Goal: Task Accomplishment & Management: Use online tool/utility

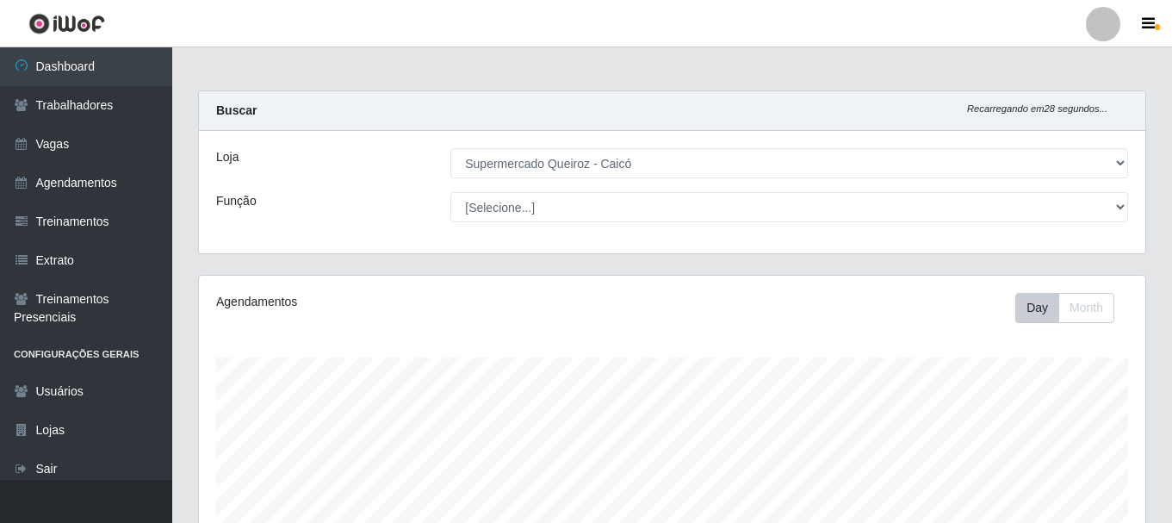
select select "512"
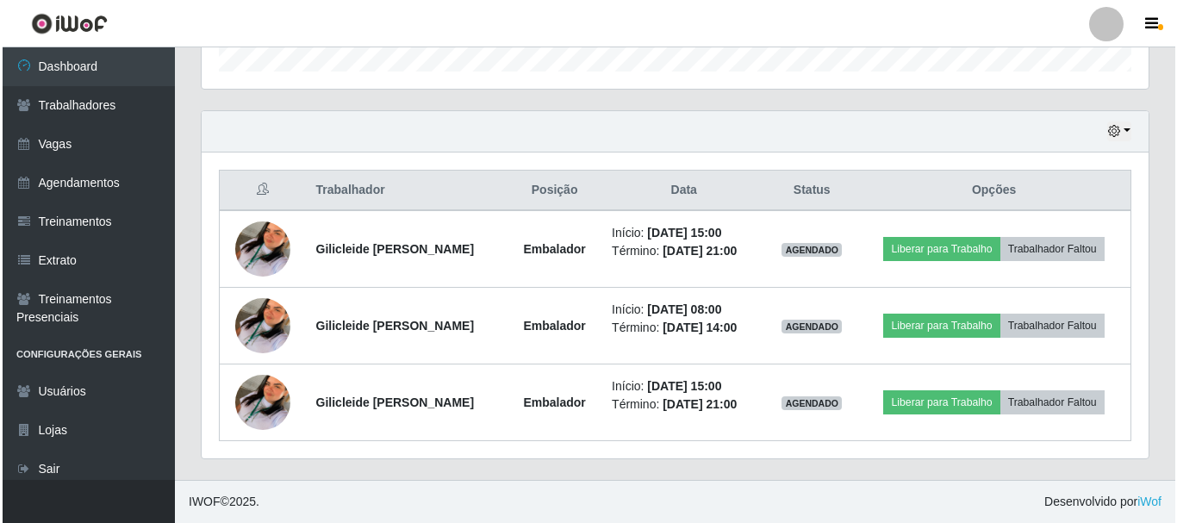
scroll to position [357, 947]
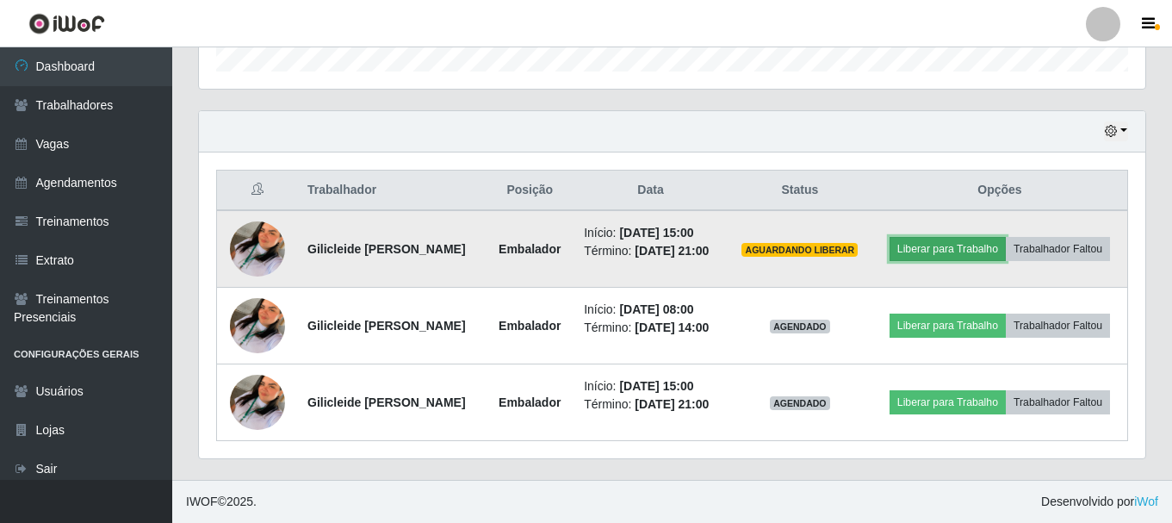
click at [922, 239] on button "Liberar para Trabalho" at bounding box center [948, 249] width 116 height 24
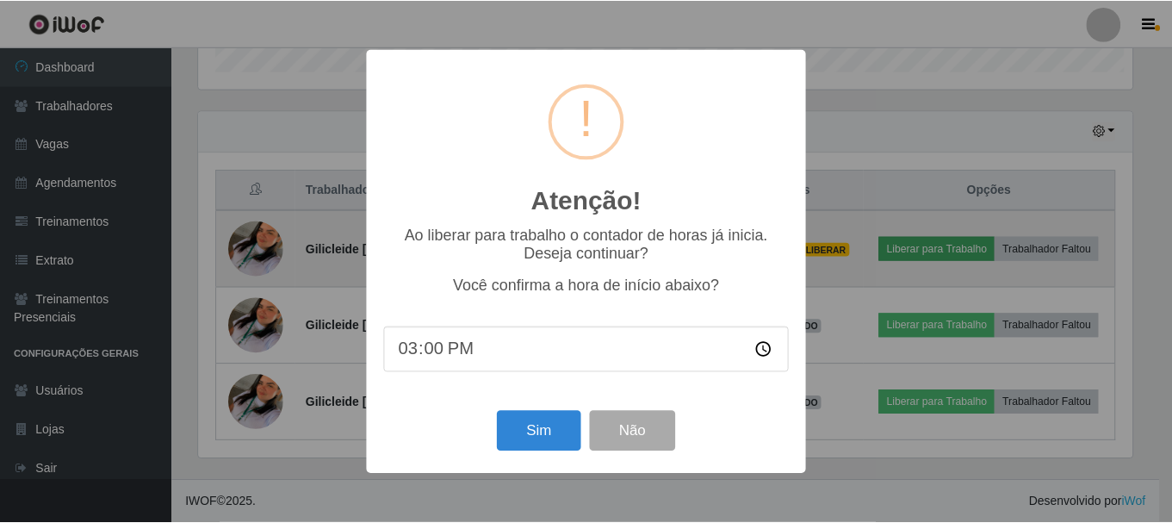
scroll to position [357, 938]
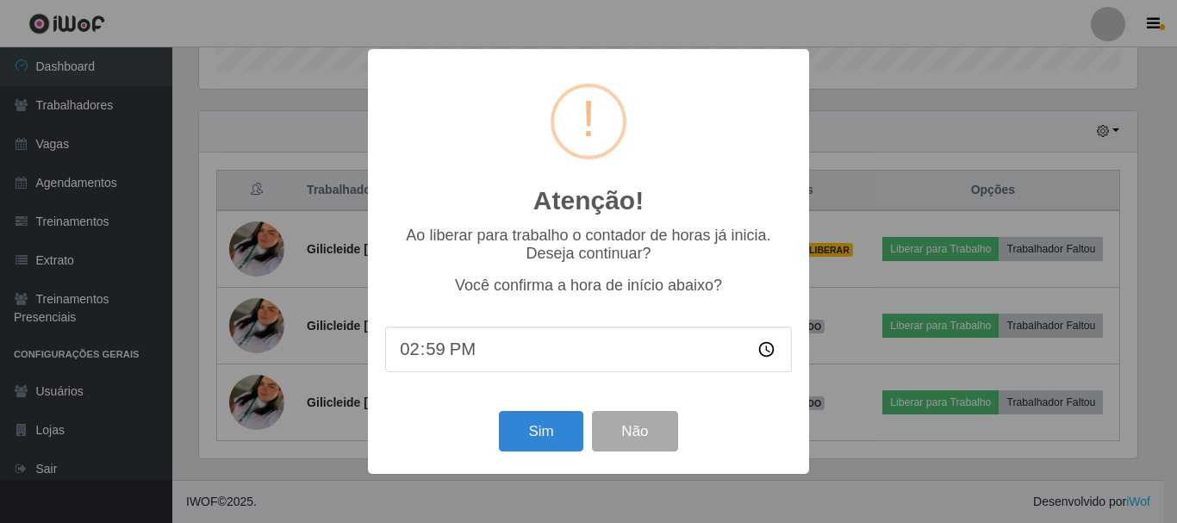
type input "14:58"
click at [539, 446] on button "Sim" at bounding box center [541, 431] width 84 height 40
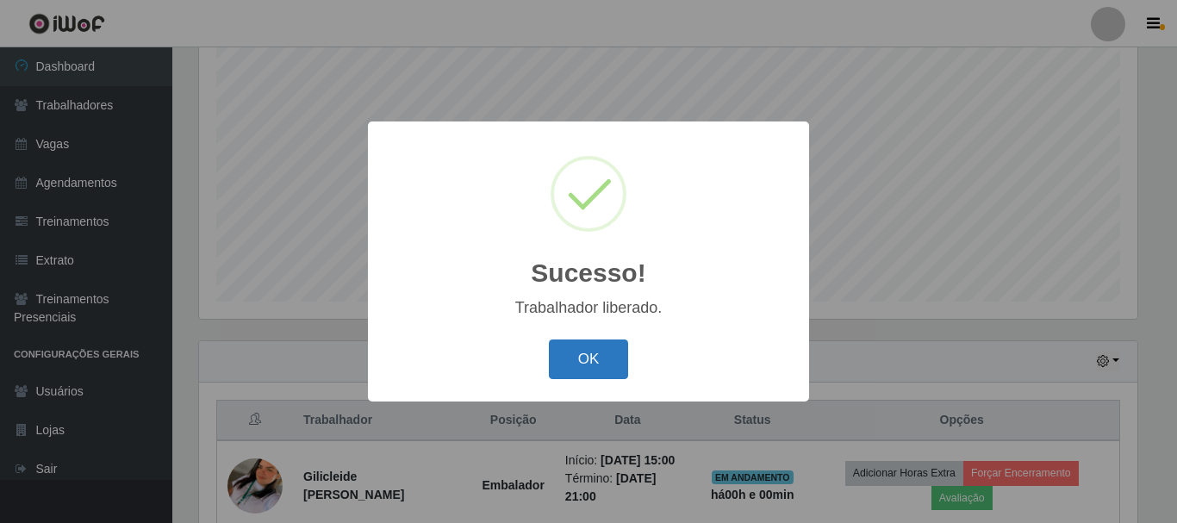
click at [593, 346] on button "OK" at bounding box center [589, 359] width 80 height 40
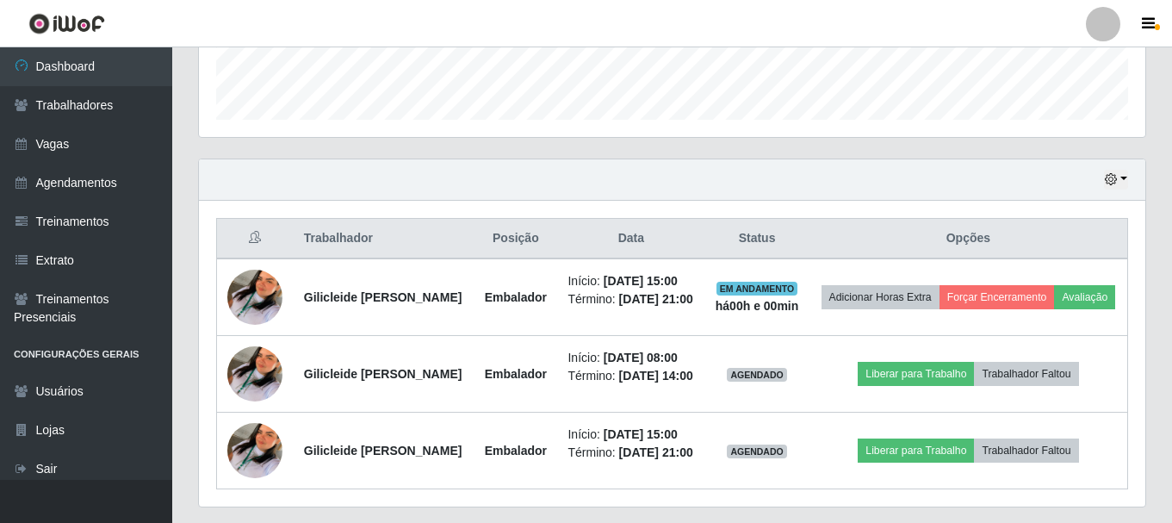
scroll to position [573, 0]
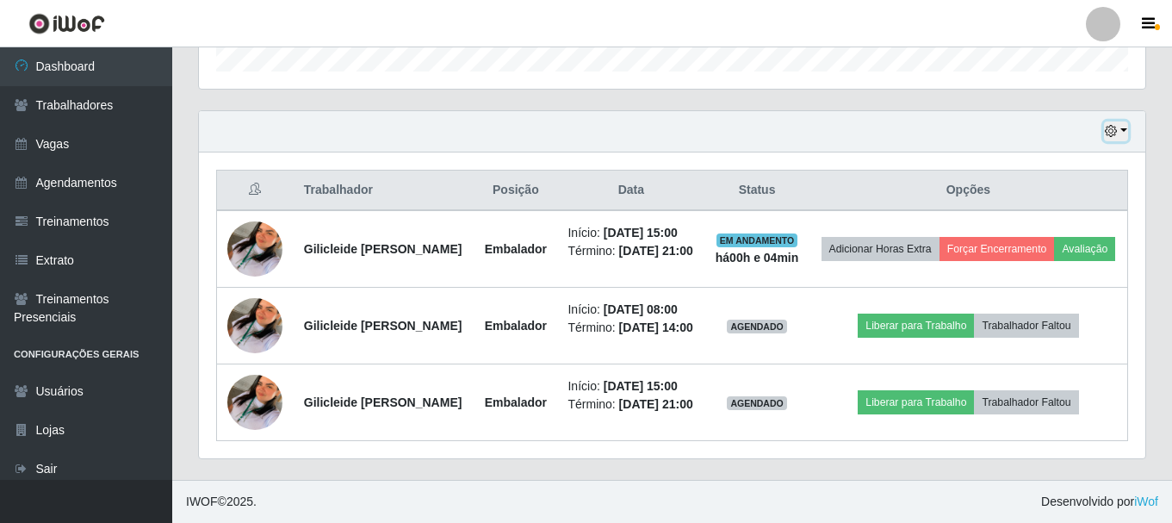
click at [1115, 125] on icon "button" at bounding box center [1111, 131] width 12 height 12
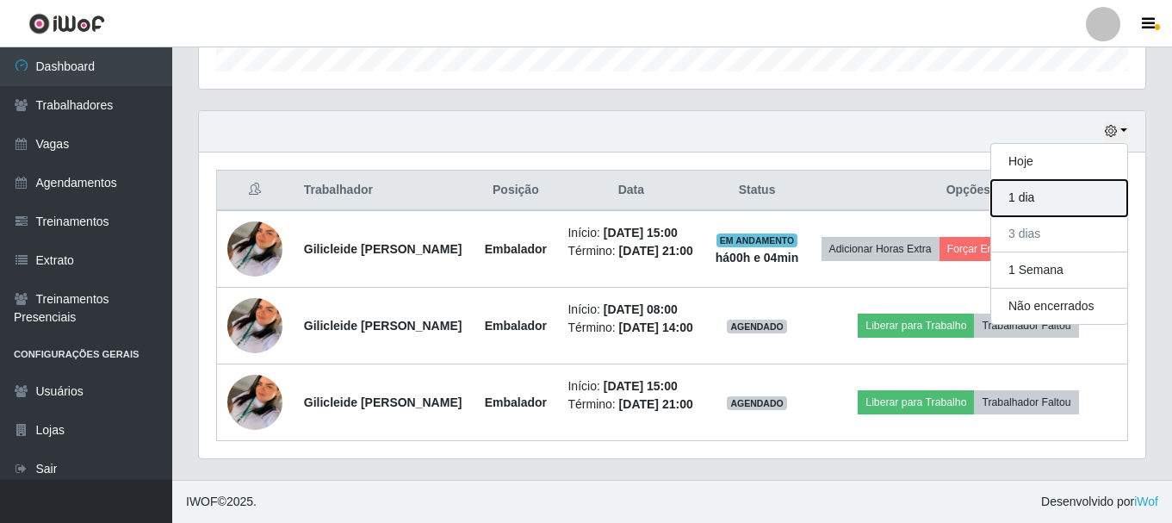
click at [1070, 180] on button "1 dia" at bounding box center [1059, 198] width 136 height 36
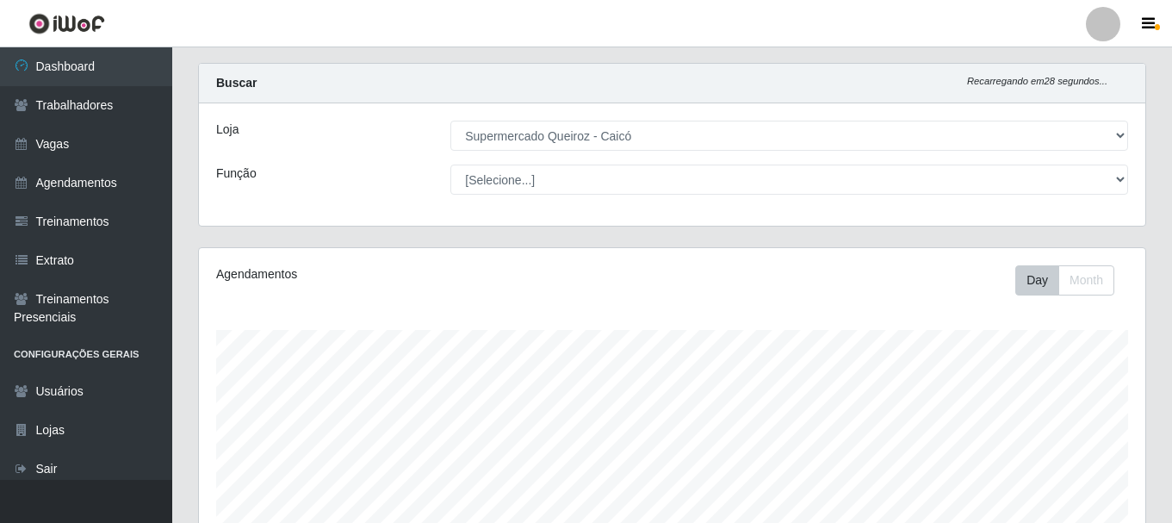
scroll to position [0, 0]
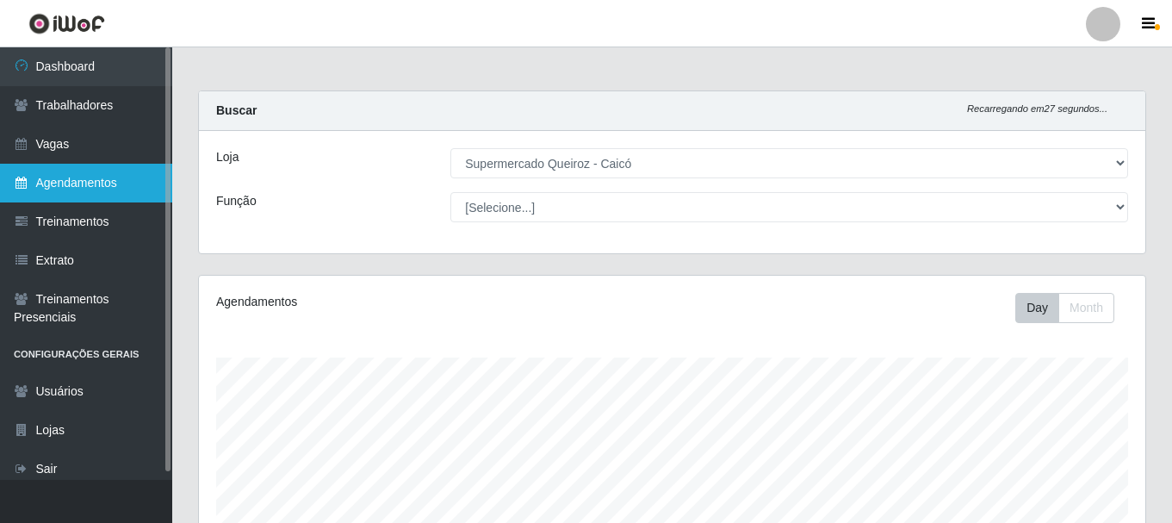
click at [96, 196] on link "Agendamentos" at bounding box center [86, 183] width 172 height 39
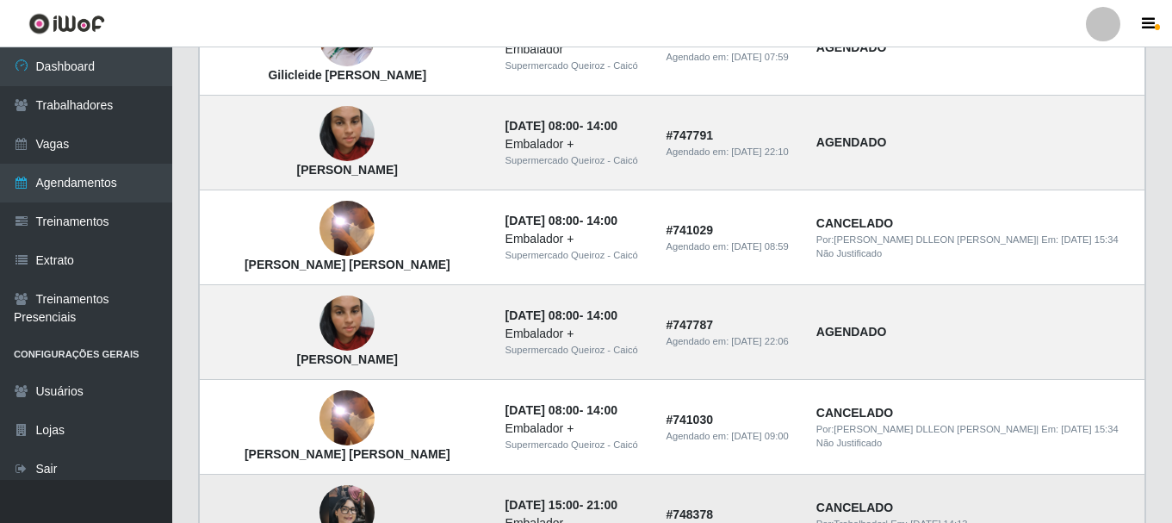
scroll to position [1276, 0]
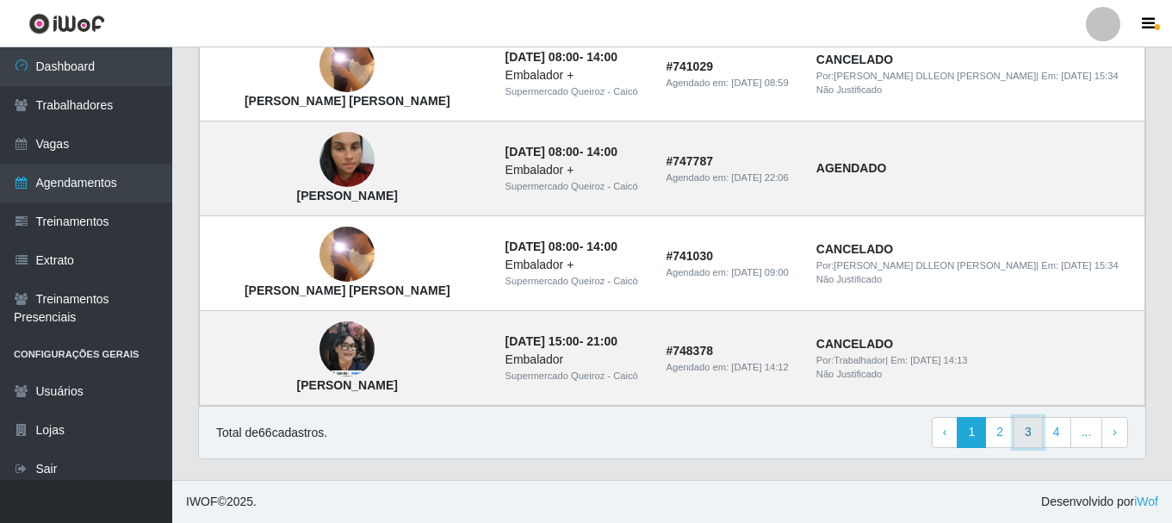
click at [1030, 425] on link "3" at bounding box center [1028, 432] width 29 height 31
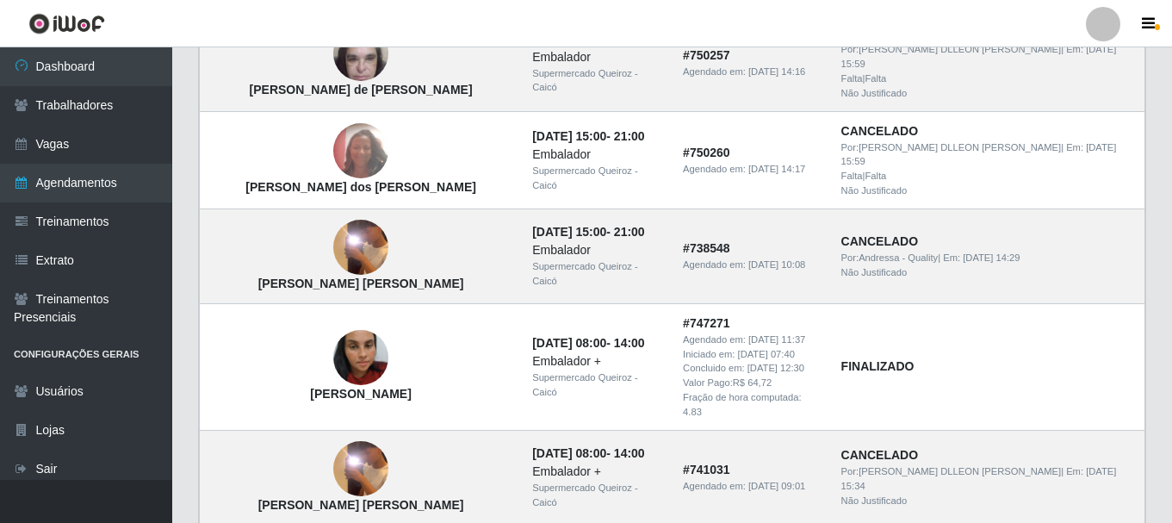
scroll to position [431, 0]
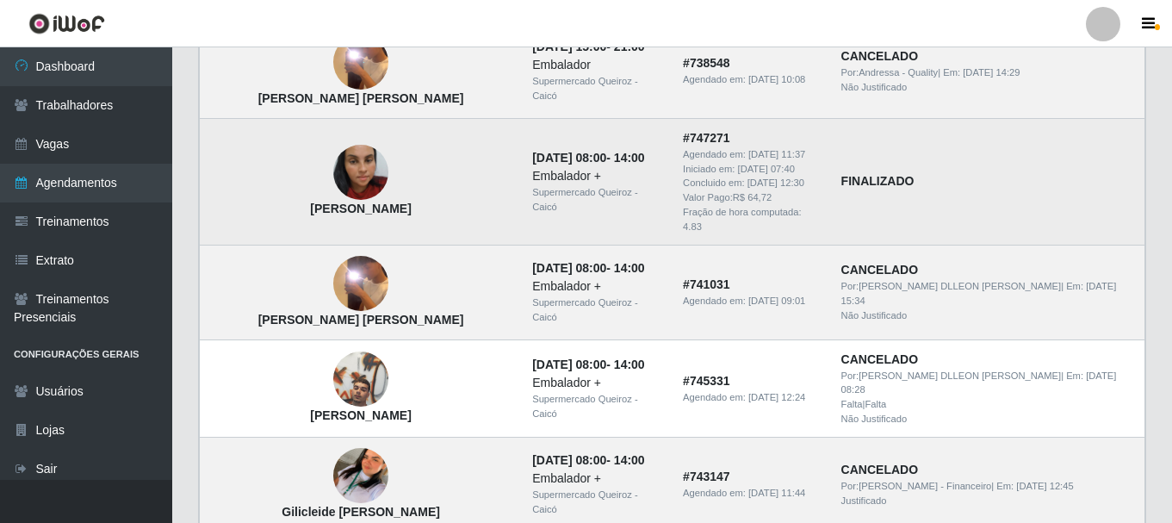
click at [345, 169] on img at bounding box center [360, 172] width 55 height 98
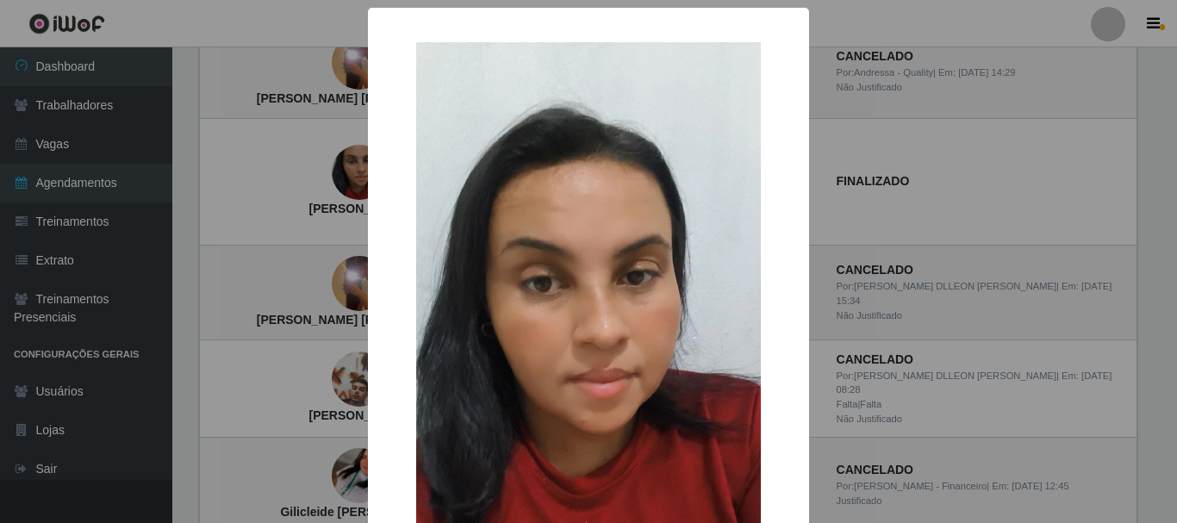
click at [287, 212] on div "× Jeisiane Meires Silva Souza OK Cancel" at bounding box center [588, 261] width 1177 height 523
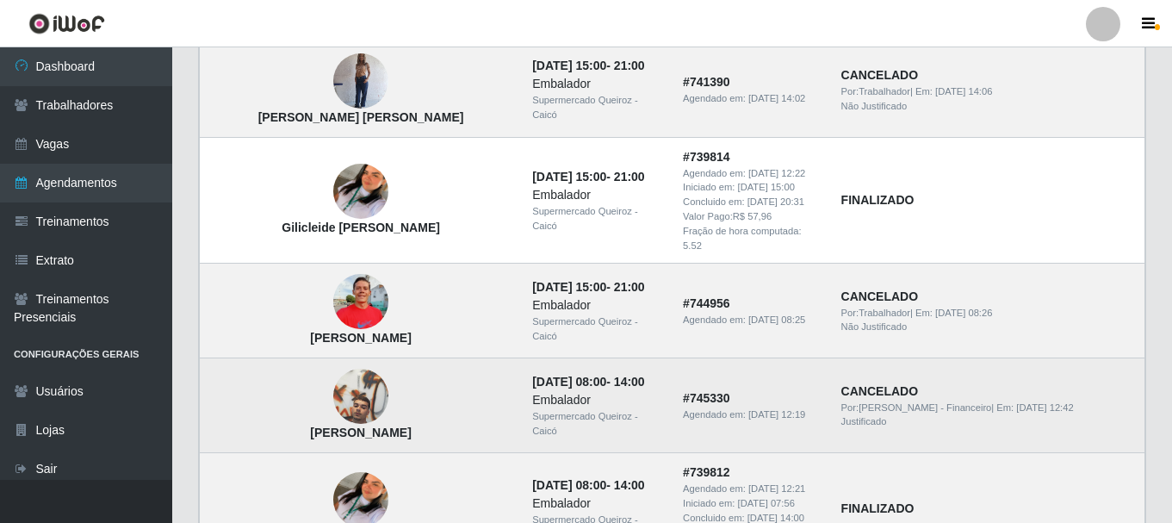
scroll to position [1362, 0]
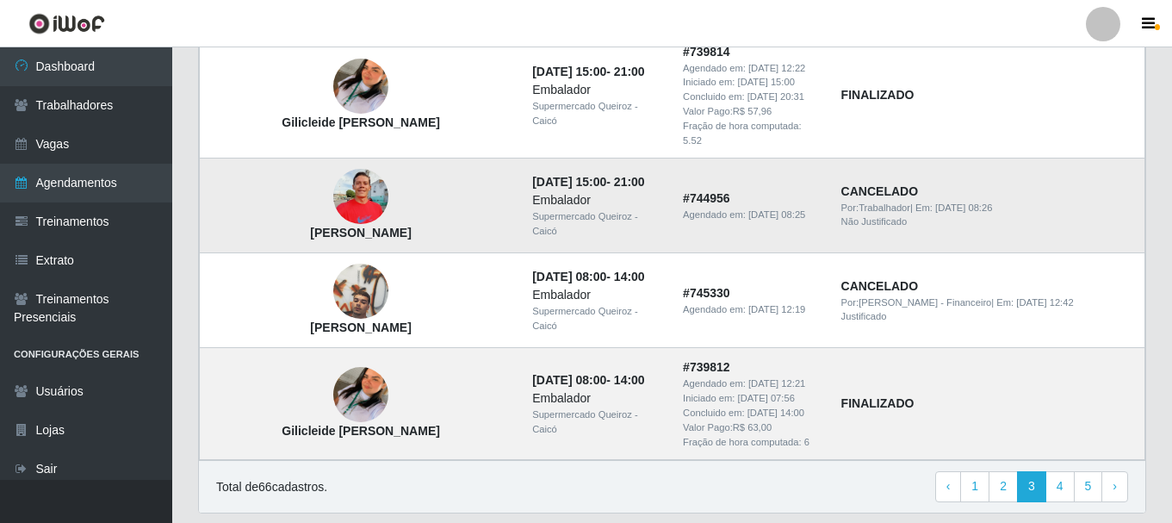
click at [351, 160] on img at bounding box center [360, 196] width 55 height 73
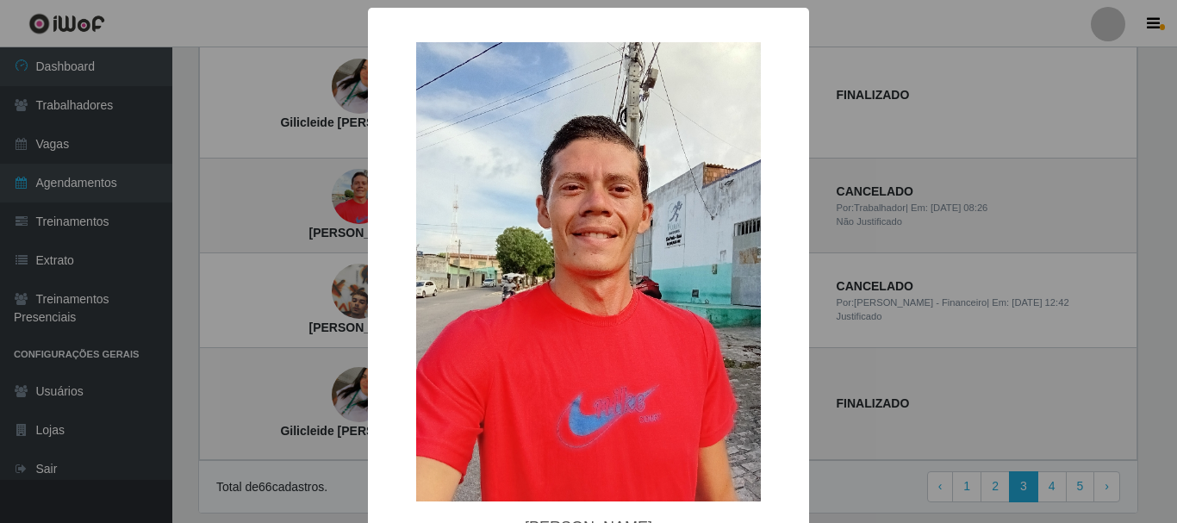
click at [233, 202] on div "× Aldair Santos da Silva OK Cancel" at bounding box center [588, 261] width 1177 height 523
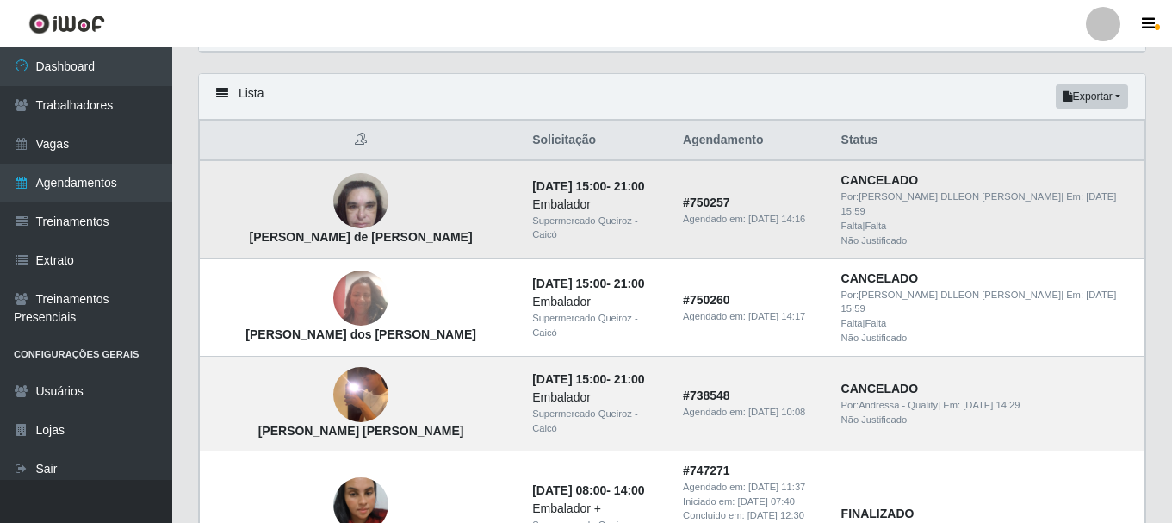
scroll to position [0, 0]
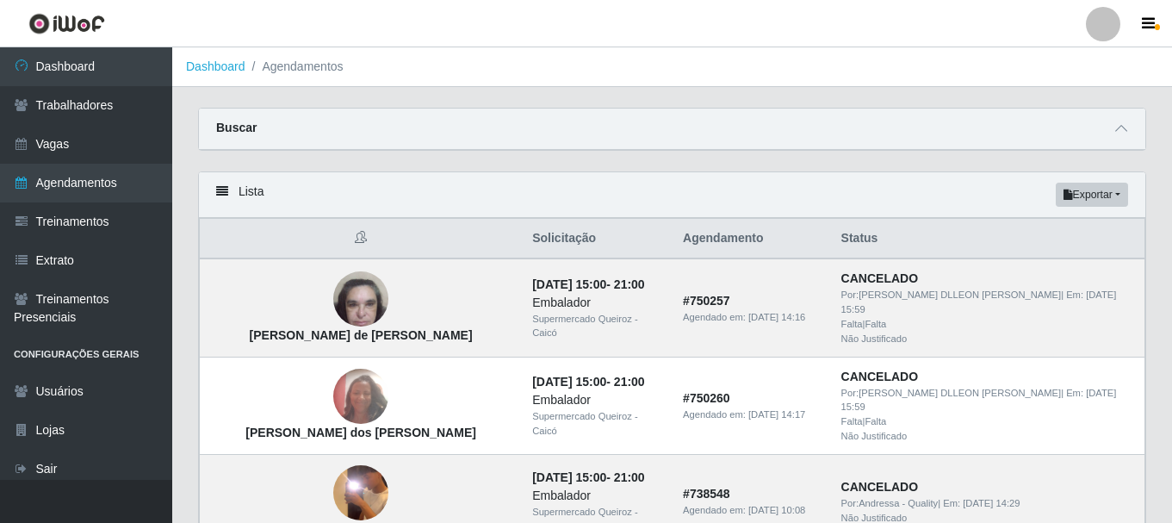
click at [246, 76] on ol "Dashboard Agendamentos" at bounding box center [672, 67] width 1000 height 40
click at [239, 68] on link "Dashboard" at bounding box center [215, 66] width 59 height 14
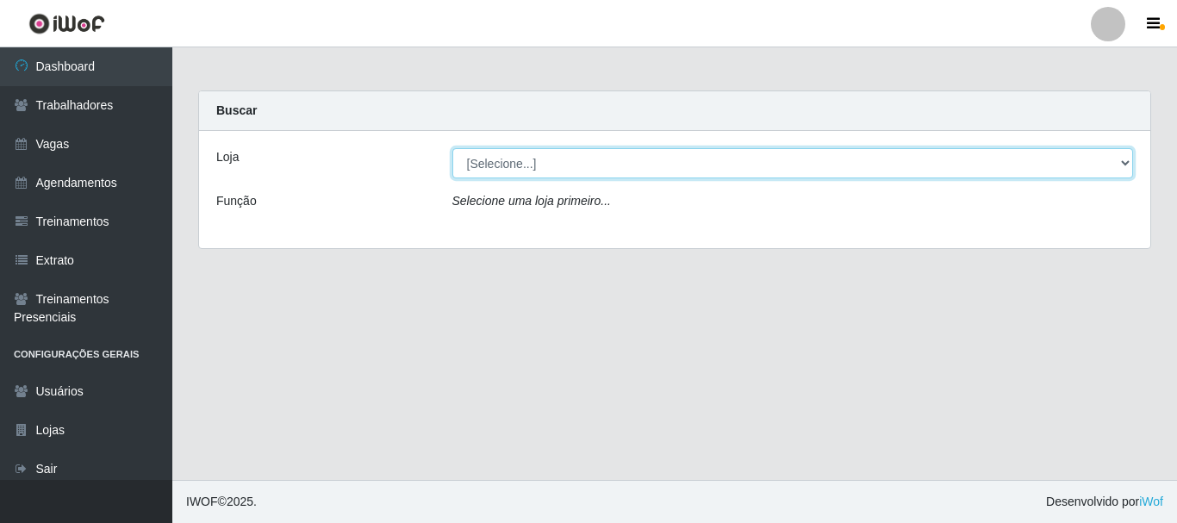
drag, startPoint x: 623, startPoint y: 160, endPoint x: 624, endPoint y: 171, distance: 11.2
click at [623, 159] on select "[Selecione...] Supermercado Queiroz - Caicó" at bounding box center [792, 163] width 681 height 30
select select "512"
click at [452, 148] on select "[Selecione...] Supermercado Queiroz - Caicó" at bounding box center [792, 163] width 681 height 30
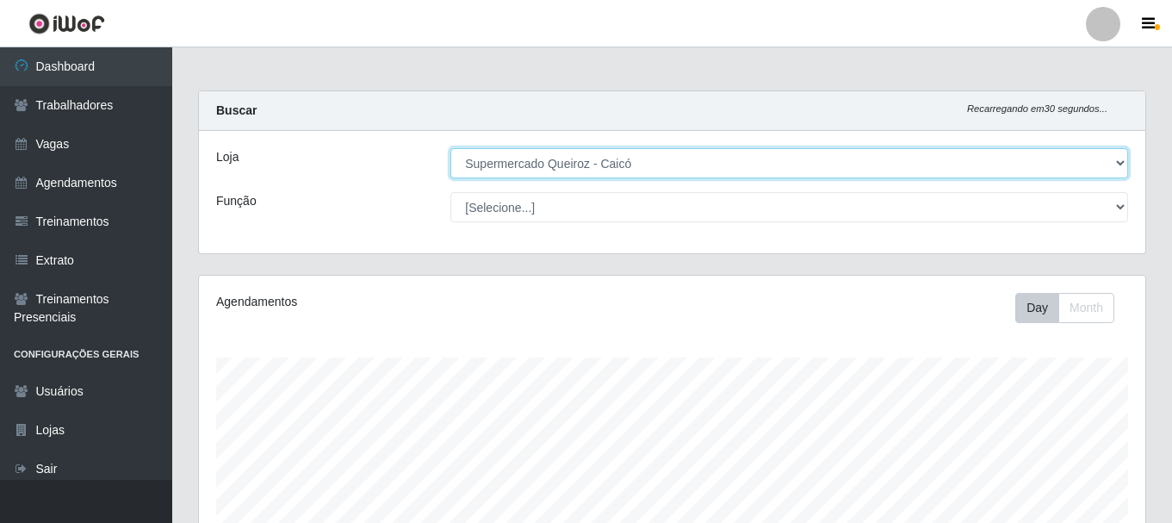
scroll to position [404, 0]
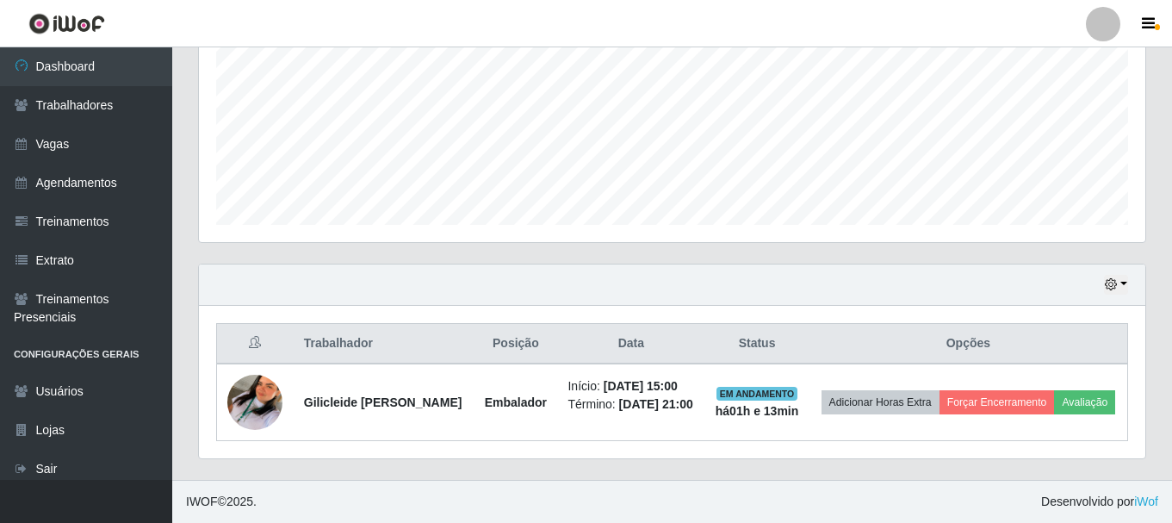
click at [724, 264] on div "Hoje 1 dia 3 dias 1 Semana Não encerrados" at bounding box center [672, 284] width 947 height 41
drag, startPoint x: 301, startPoint y: 327, endPoint x: 1000, endPoint y: 332, distance: 699.4
click at [1000, 332] on tr "Trabalhador Posição Data Status Opções" at bounding box center [672, 344] width 911 height 40
click at [998, 330] on th "Opções" at bounding box center [969, 344] width 319 height 40
click at [1015, 338] on th "Opções" at bounding box center [969, 344] width 319 height 40
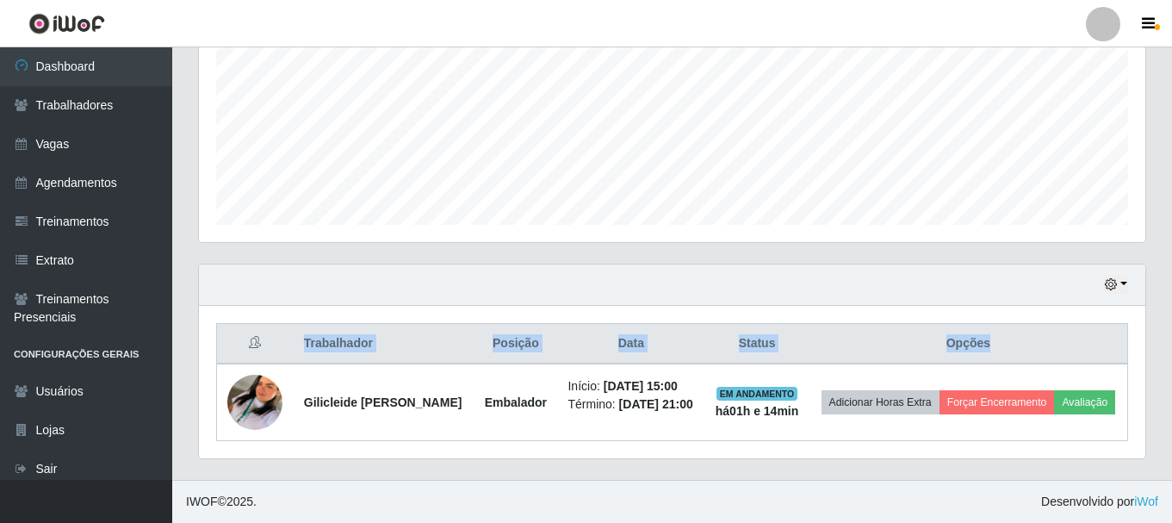
drag, startPoint x: 1038, startPoint y: 329, endPoint x: 306, endPoint y: 332, distance: 732.1
click at [306, 332] on tr "Trabalhador Posição Data Status Opções" at bounding box center [672, 344] width 911 height 40
click at [597, 327] on th "Data" at bounding box center [630, 344] width 147 height 40
